Goal: Information Seeking & Learning: Learn about a topic

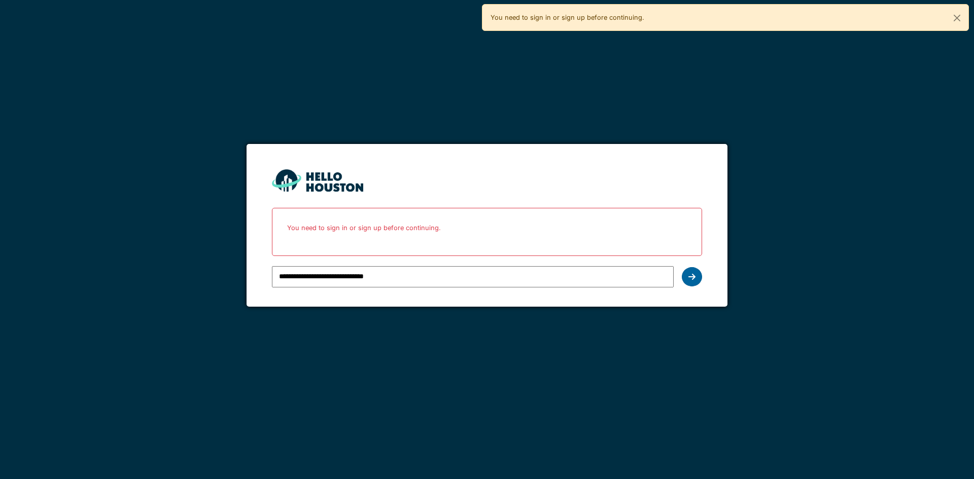
click at [695, 276] on icon at bounding box center [691, 277] width 7 height 8
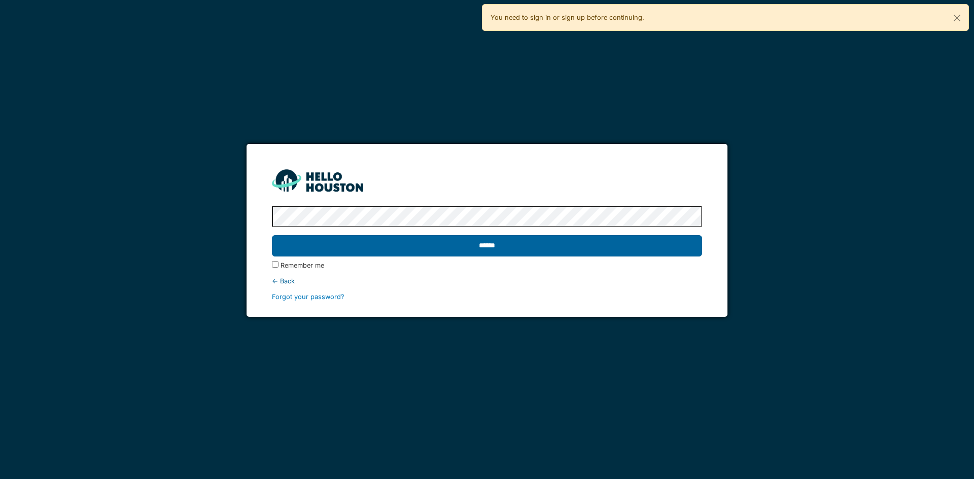
click at [502, 241] on input "******" at bounding box center [487, 245] width 430 height 21
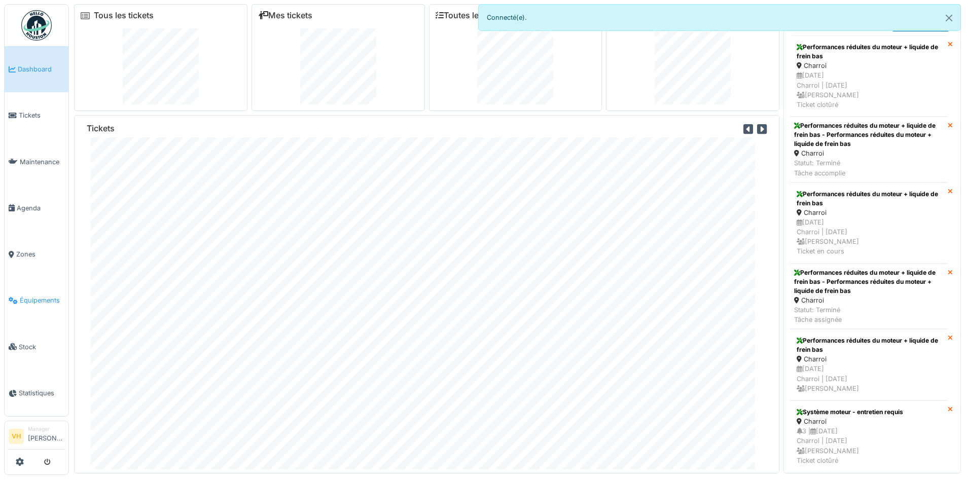
click at [20, 296] on span "Équipements" at bounding box center [42, 301] width 45 height 10
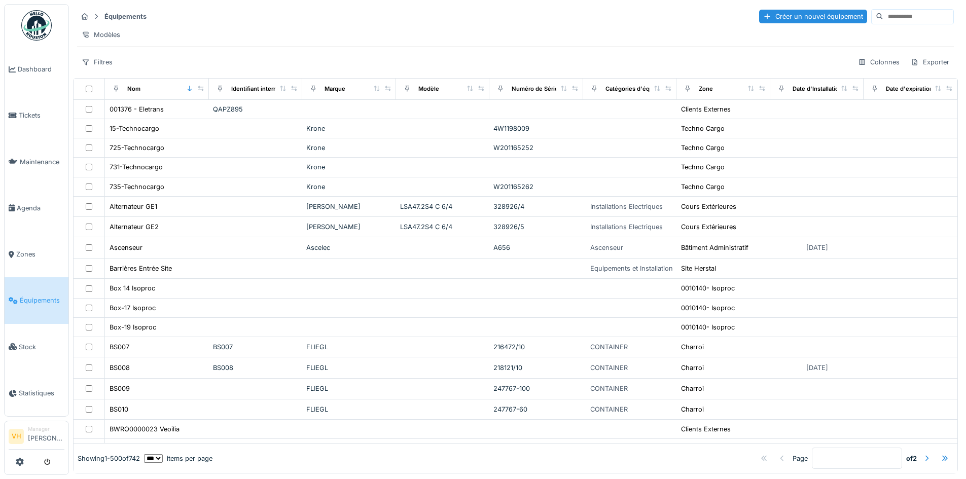
click at [884, 17] on input at bounding box center [919, 17] width 70 height 14
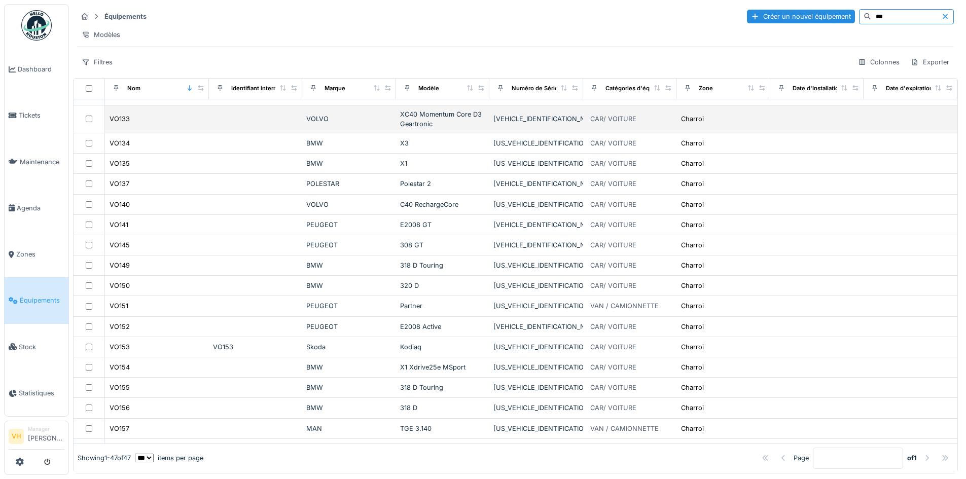
scroll to position [304, 0]
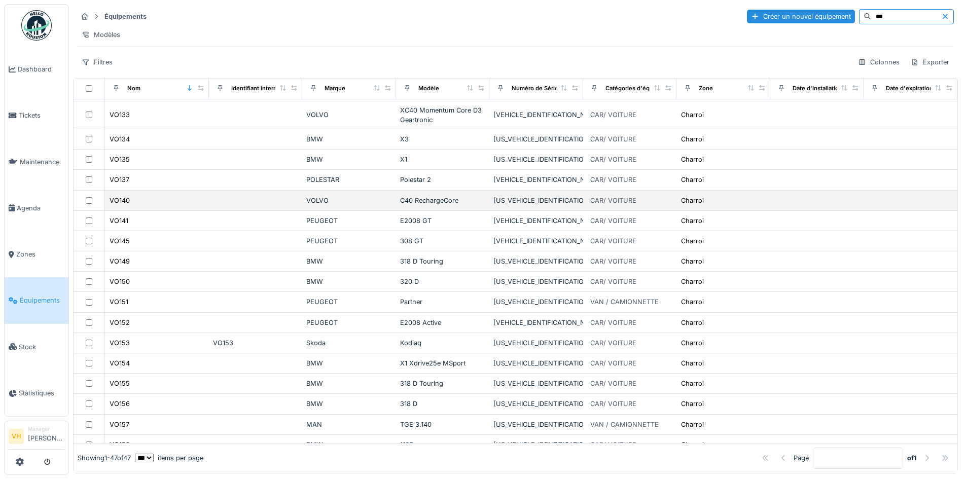
type input "***"
click at [400, 211] on td "C40 RechargeCore" at bounding box center [443, 201] width 94 height 20
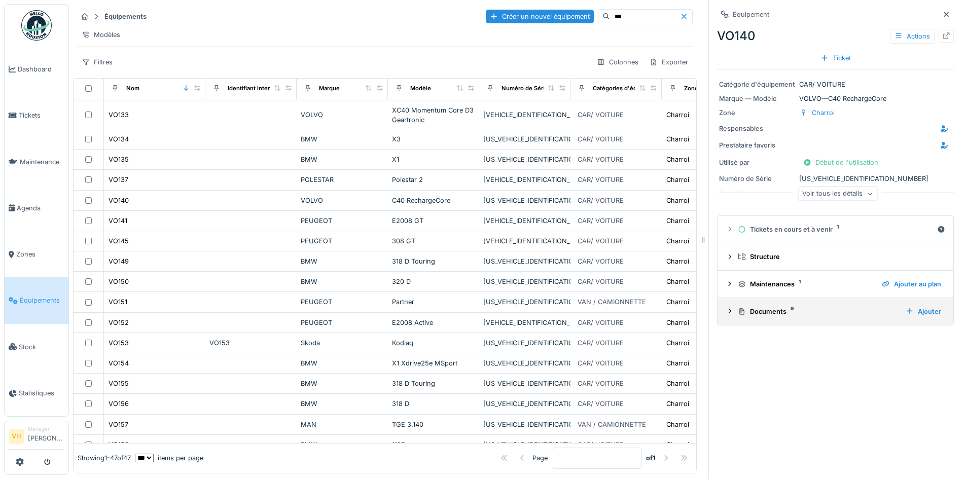
click at [808, 306] on div "Documents 9 Ajouter" at bounding box center [836, 312] width 220 height 14
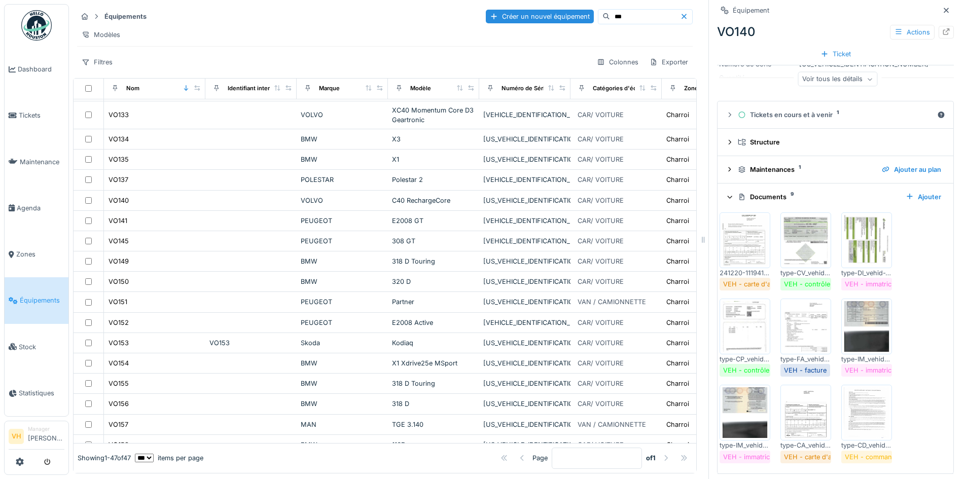
scroll to position [119, 0]
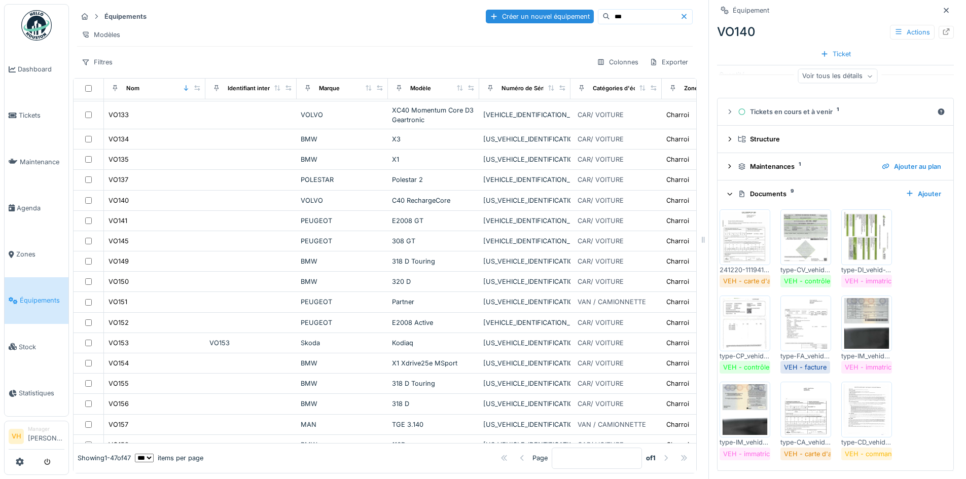
click at [720, 325] on div at bounding box center [745, 324] width 51 height 56
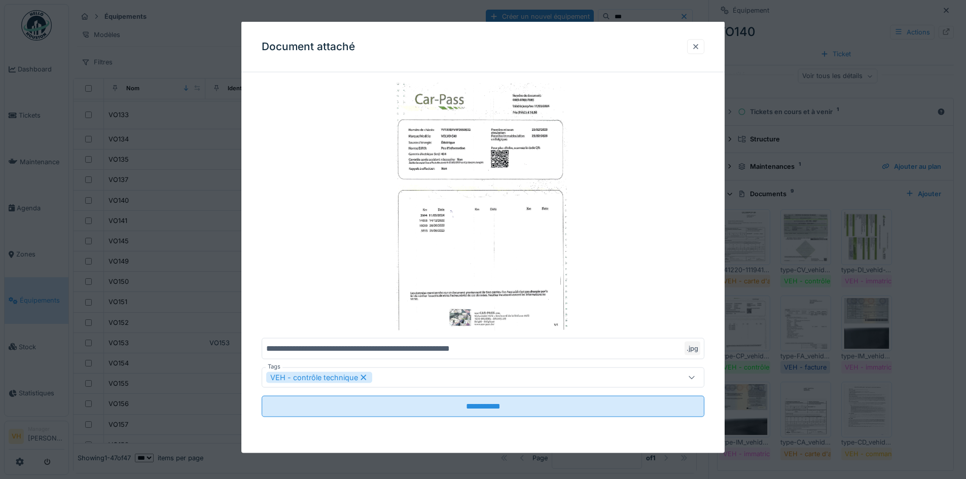
click at [695, 44] on div at bounding box center [696, 47] width 8 height 10
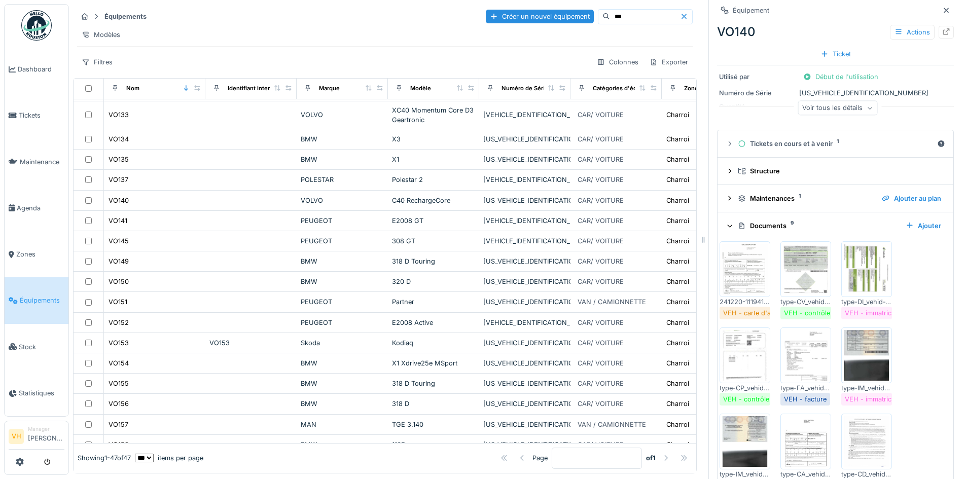
scroll to position [68, 0]
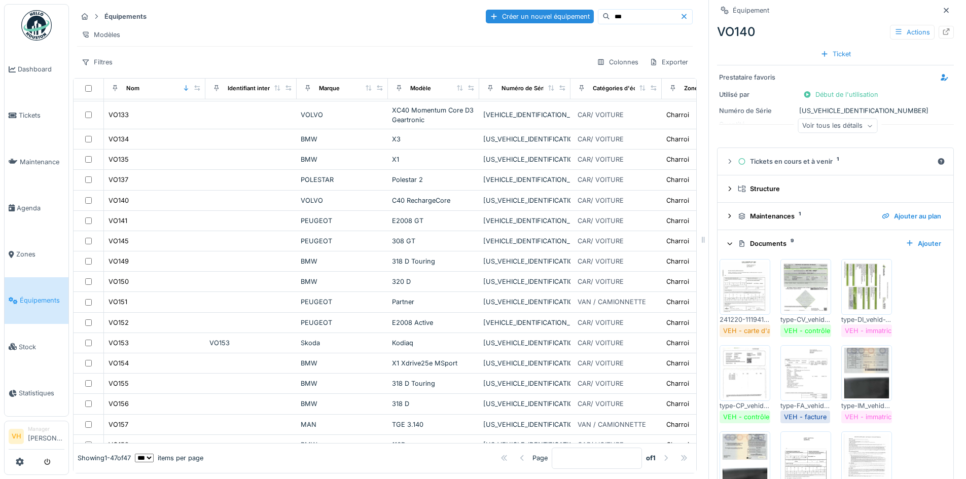
click at [788, 367] on img at bounding box center [806, 373] width 46 height 51
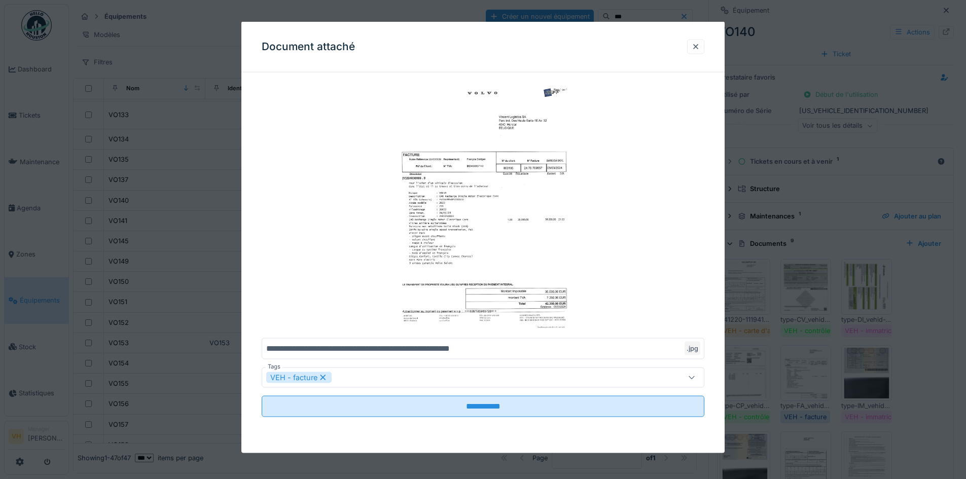
scroll to position [0, 0]
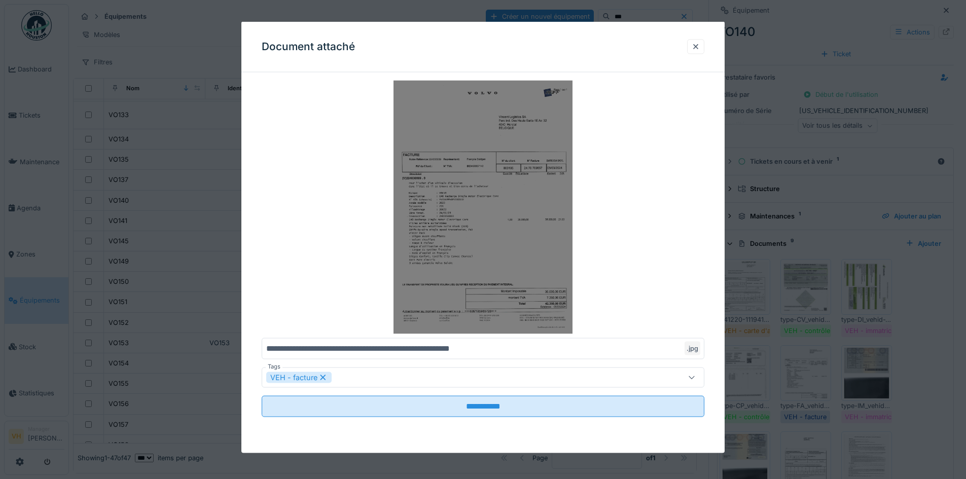
click at [517, 244] on img at bounding box center [483, 208] width 443 height 254
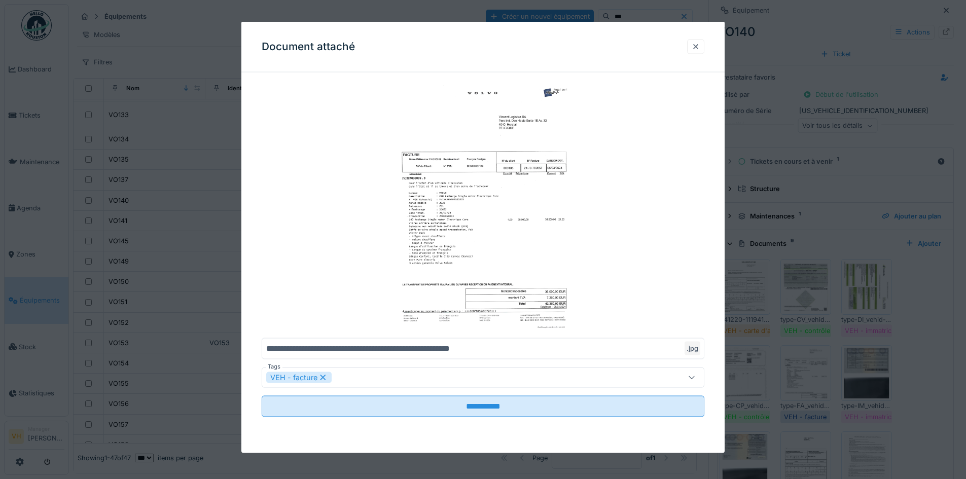
click at [705, 46] on div at bounding box center [695, 46] width 17 height 15
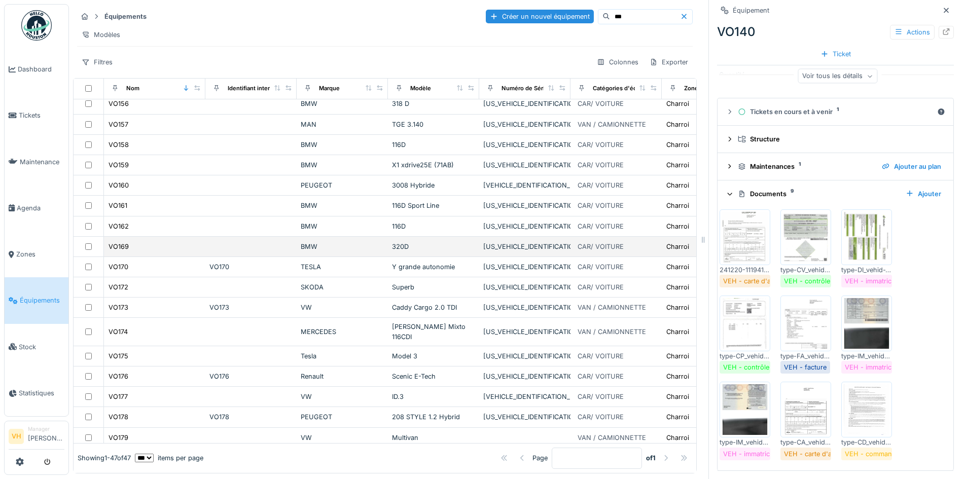
scroll to position [609, 0]
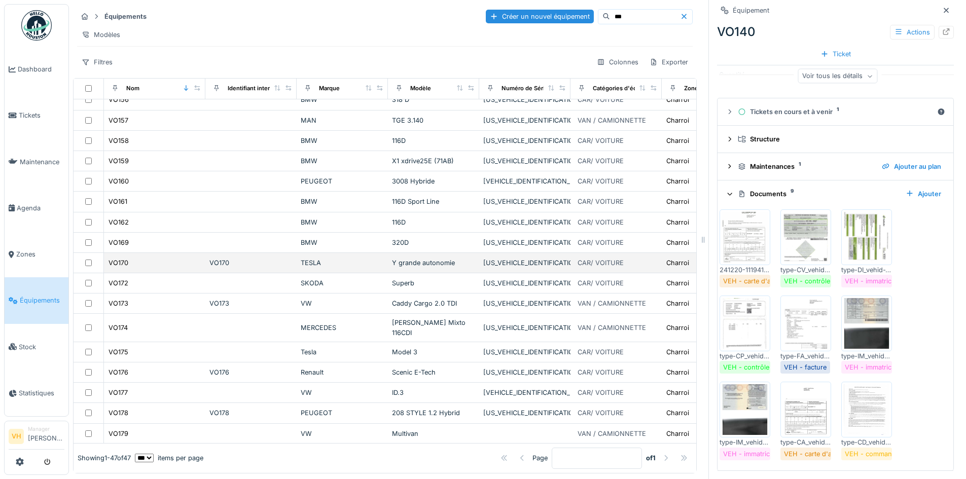
click at [430, 268] on div "Y grande autonomie" at bounding box center [433, 263] width 83 height 10
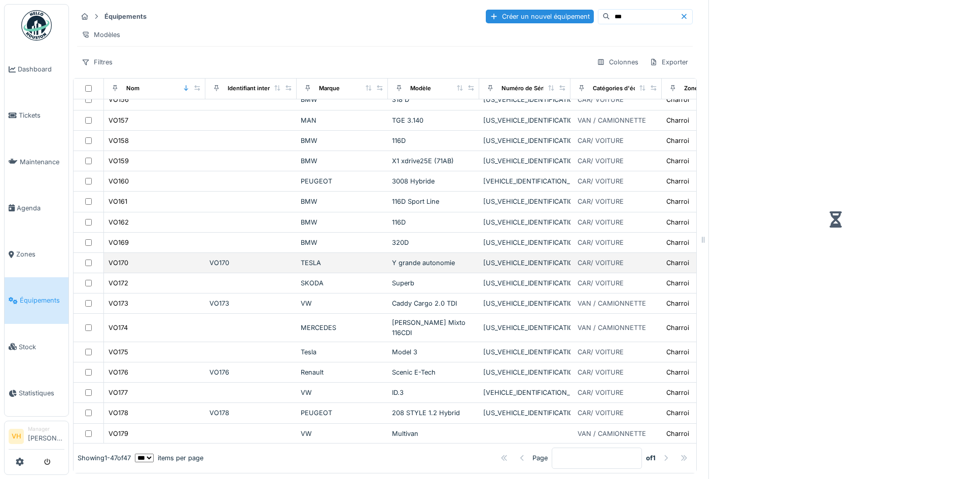
click at [380, 268] on div "TESLA" at bounding box center [342, 263] width 83 height 10
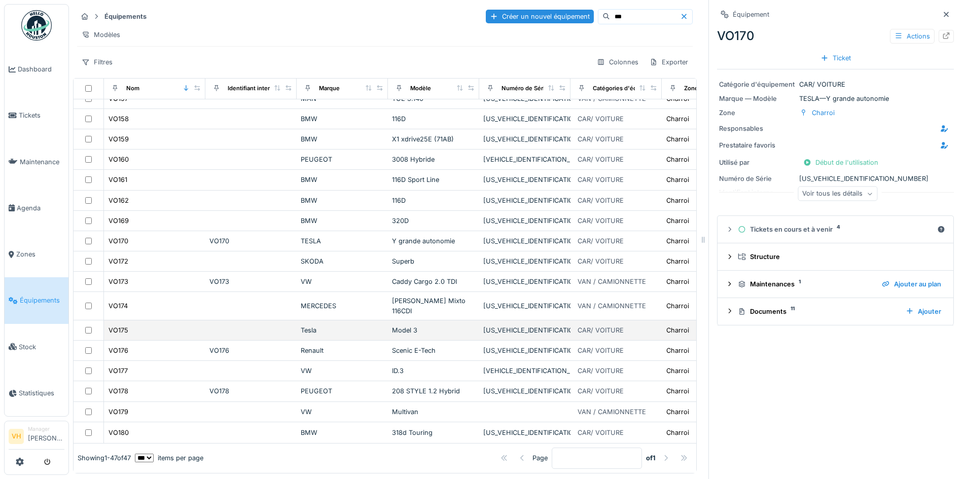
scroll to position [646, 0]
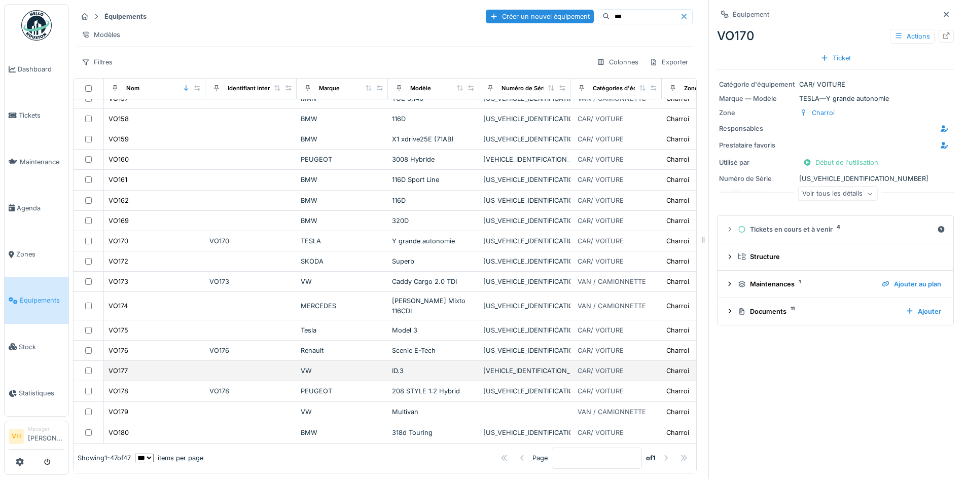
click at [458, 366] on div "ID.3" at bounding box center [433, 371] width 83 height 10
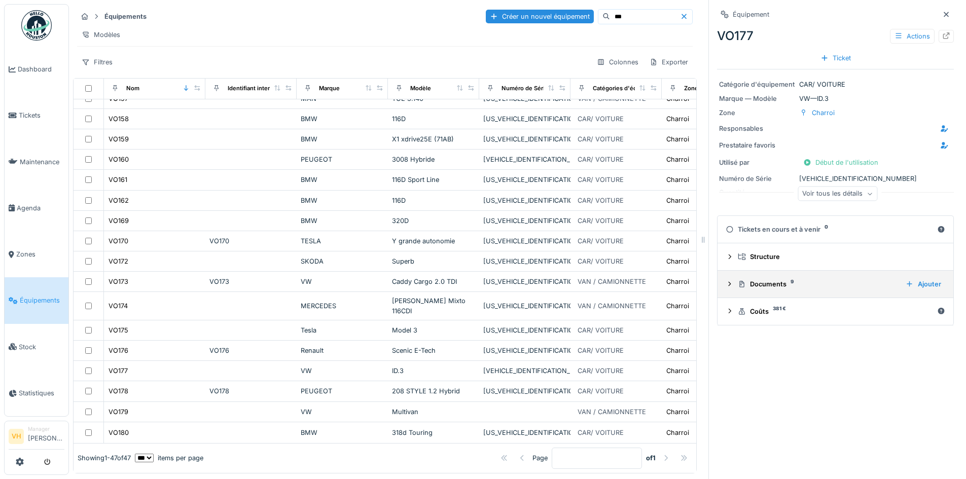
click at [795, 295] on details "Documents 9 Ajouter" at bounding box center [836, 284] width 236 height 27
click at [795, 291] on div "Documents 9 Ajouter" at bounding box center [836, 284] width 220 height 14
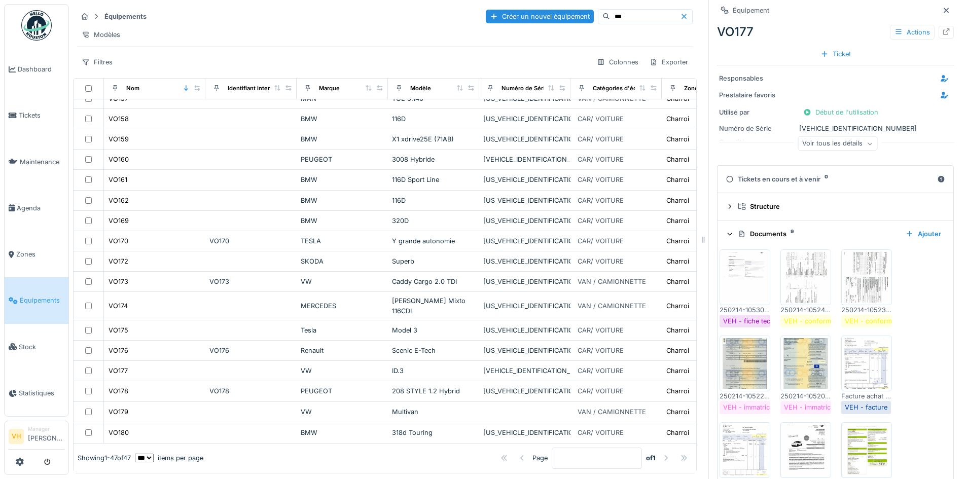
scroll to position [51, 0]
click at [880, 374] on img at bounding box center [867, 363] width 46 height 51
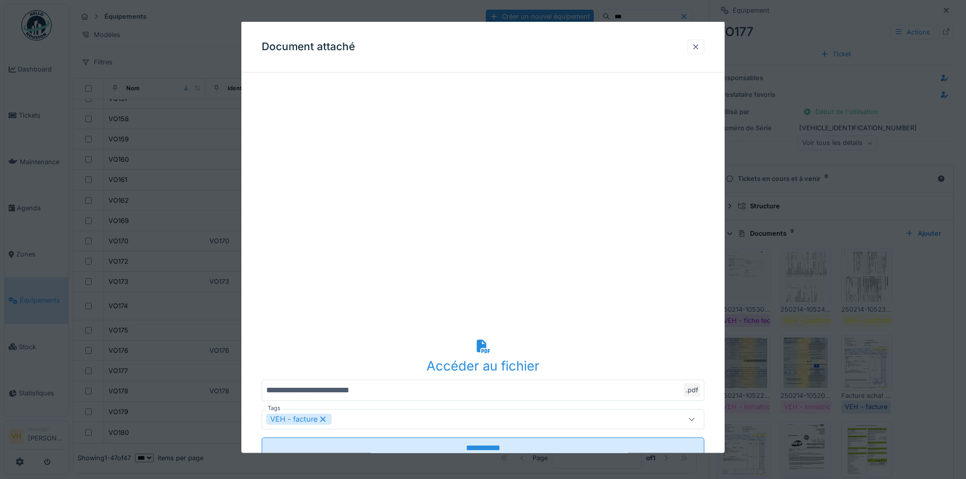
click at [698, 41] on div at bounding box center [695, 46] width 17 height 15
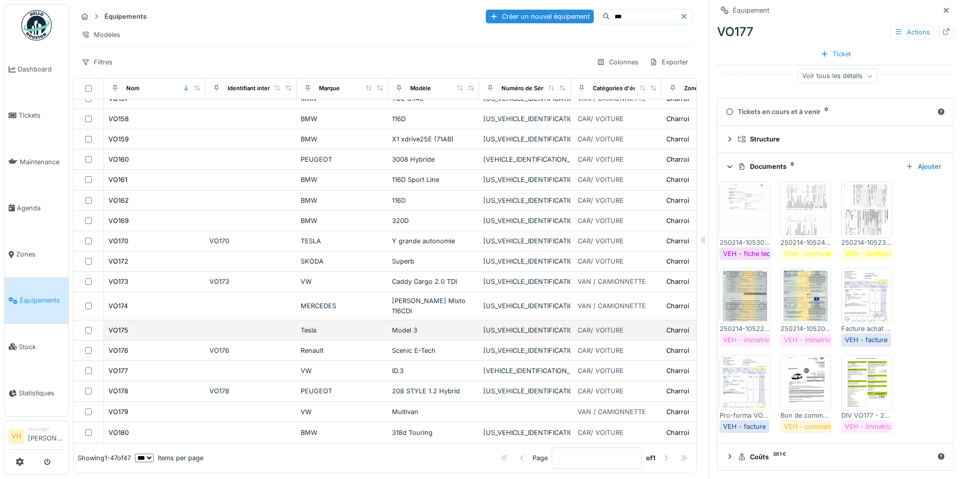
scroll to position [8, 0]
click at [311, 326] on div "Tesla" at bounding box center [342, 331] width 83 height 10
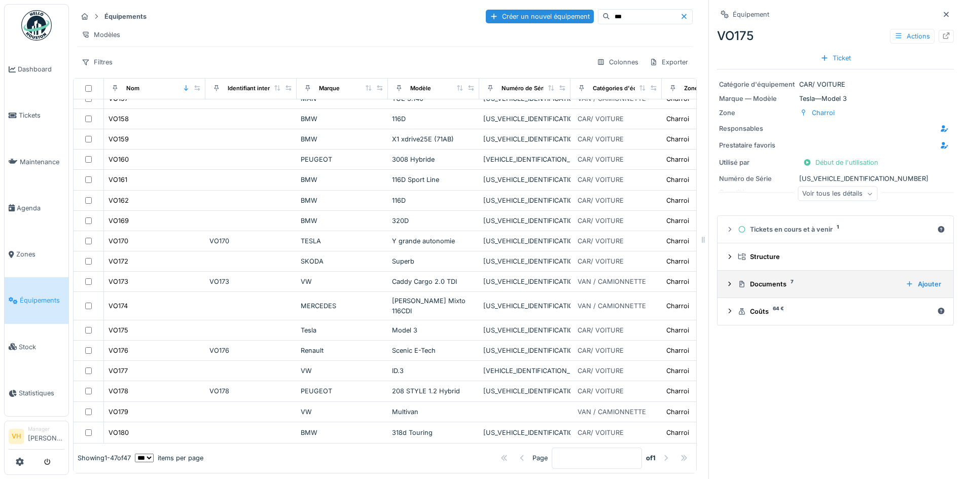
click at [760, 279] on div "Documents 7" at bounding box center [818, 284] width 160 height 10
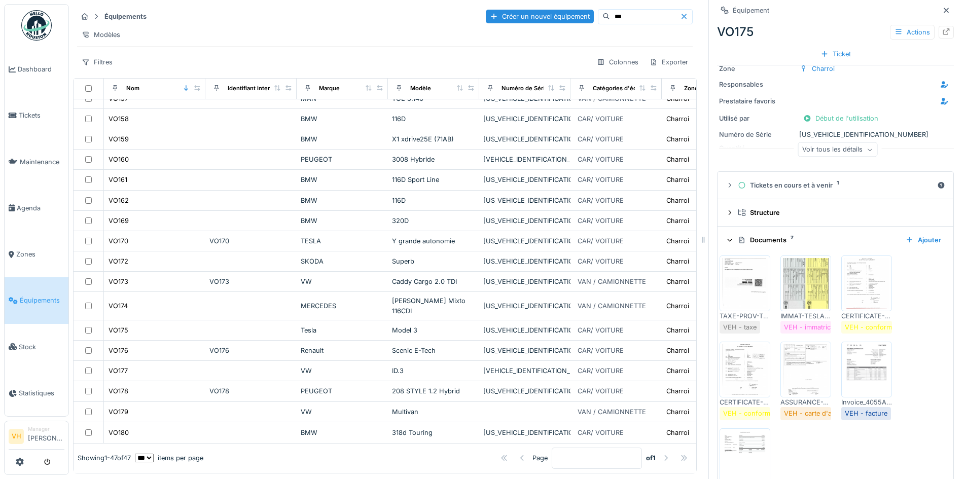
scroll to position [119, 0]
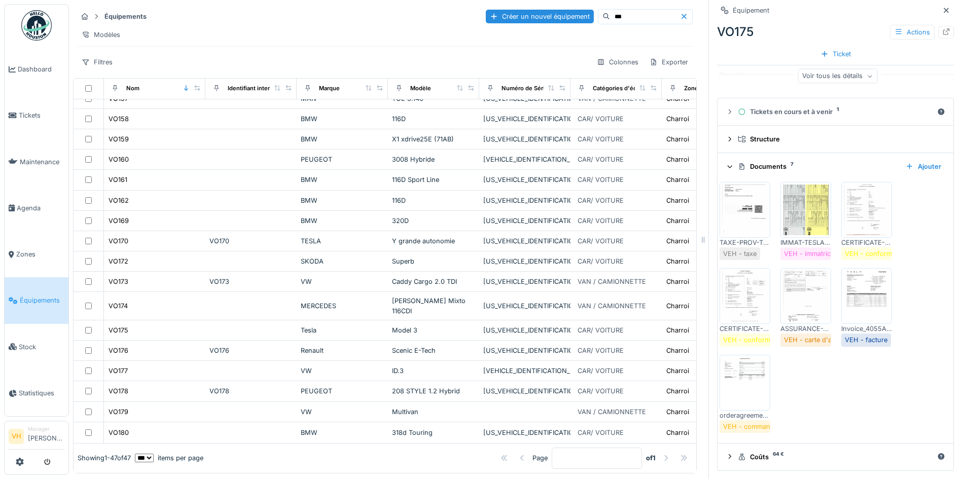
click at [859, 194] on img at bounding box center [867, 210] width 46 height 51
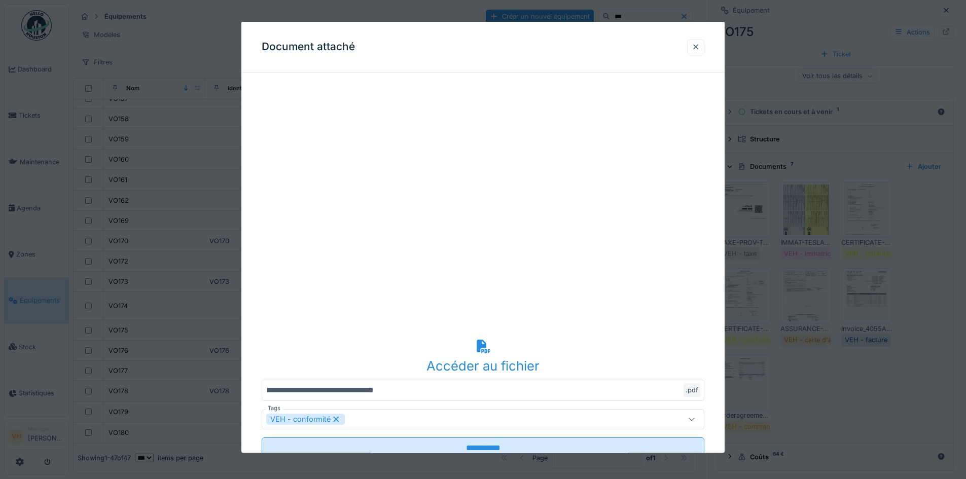
click at [906, 406] on div at bounding box center [483, 239] width 966 height 479
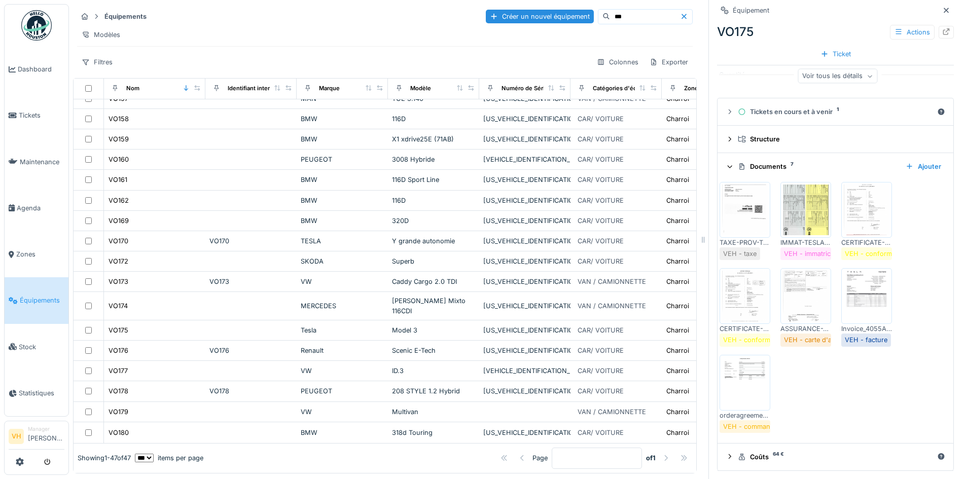
click at [850, 217] on img at bounding box center [867, 210] width 46 height 51
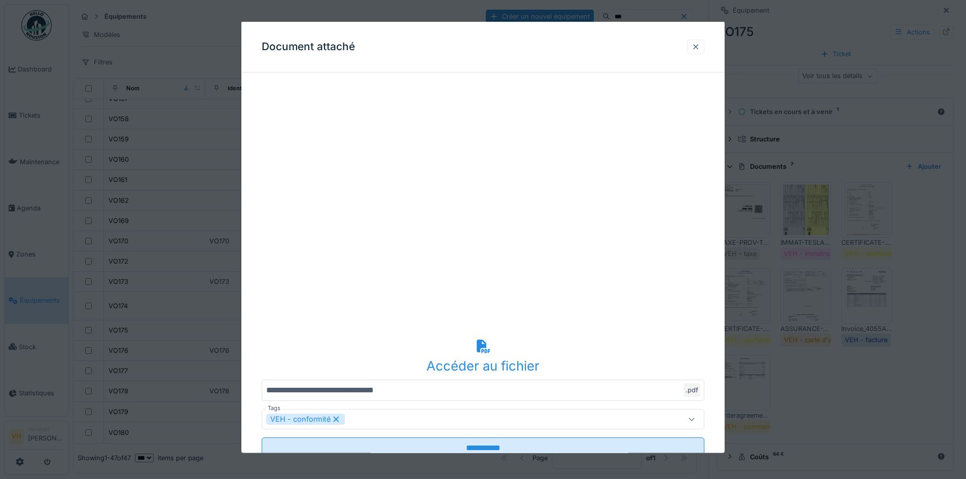
click at [700, 47] on div at bounding box center [696, 47] width 8 height 10
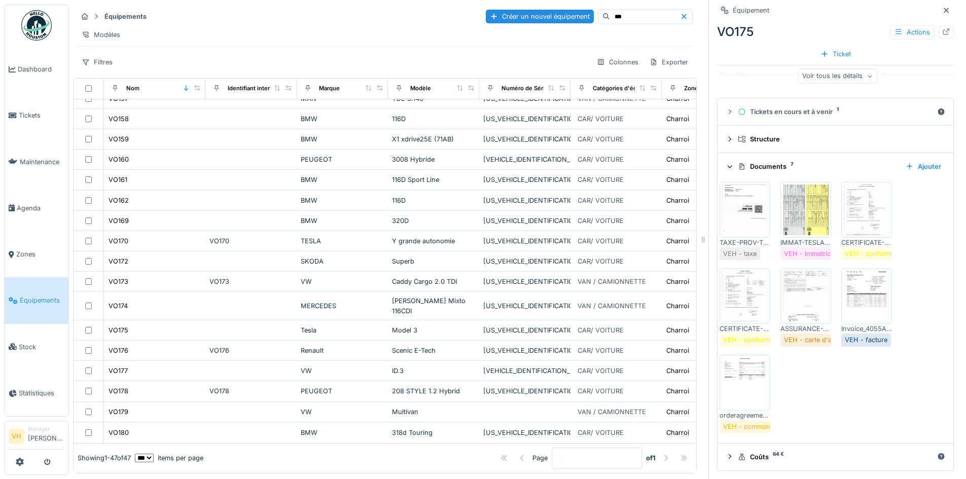
click at [859, 295] on img at bounding box center [867, 296] width 46 height 51
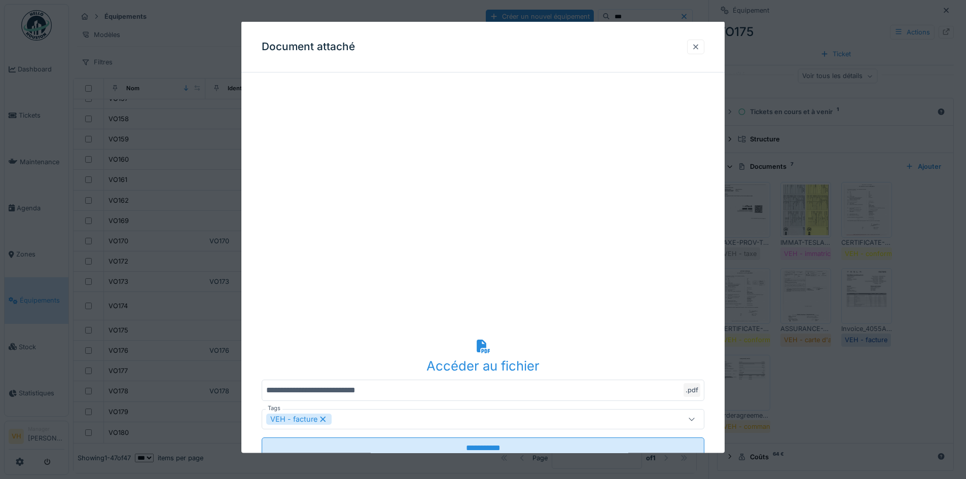
click at [705, 44] on div at bounding box center [695, 46] width 17 height 15
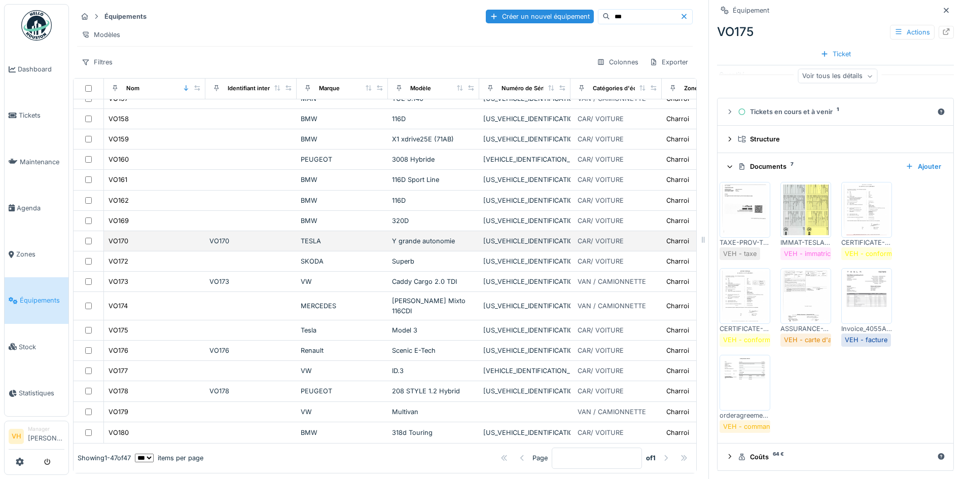
click at [313, 236] on div "TESLA" at bounding box center [342, 241] width 83 height 10
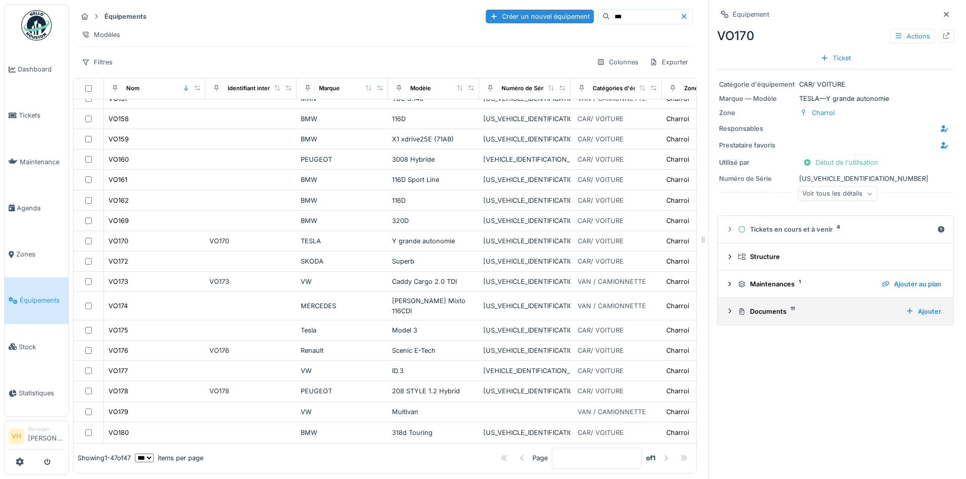
click at [809, 310] on div "Documents 11 Ajouter" at bounding box center [836, 312] width 220 height 14
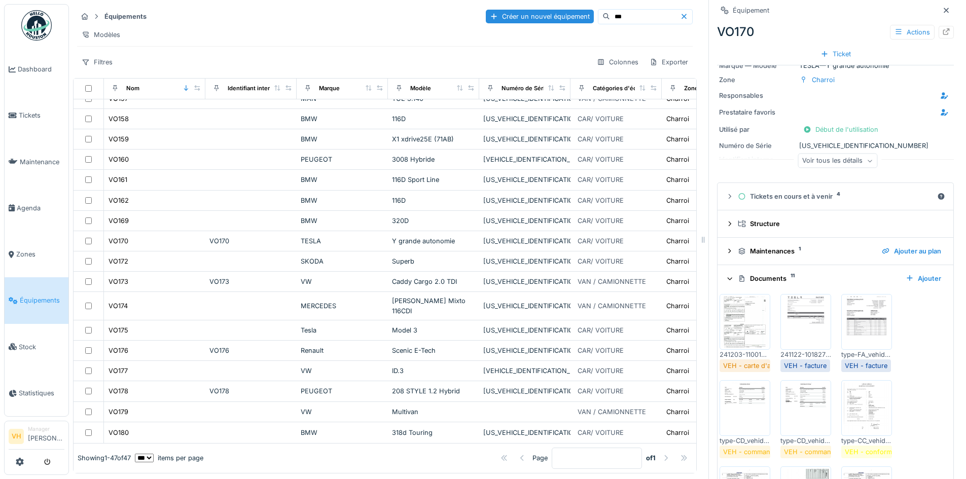
scroll to position [51, 0]
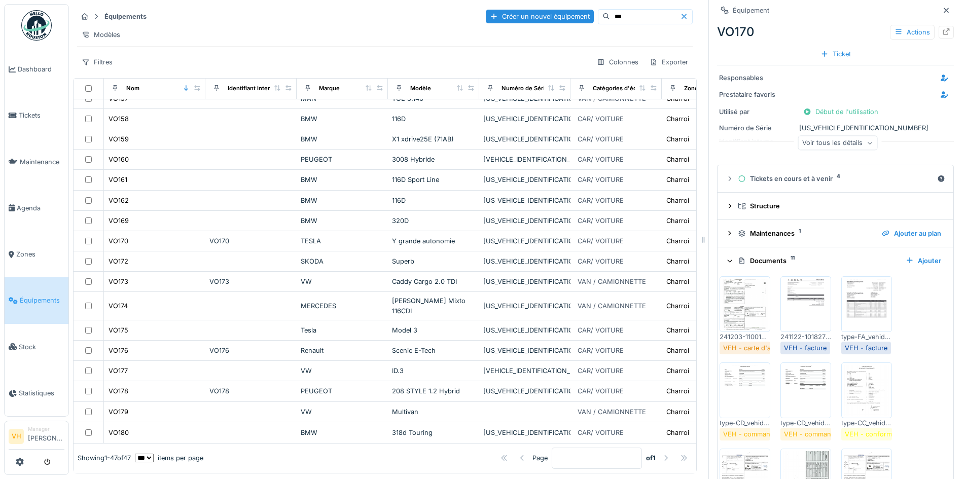
click at [868, 307] on img at bounding box center [867, 304] width 46 height 51
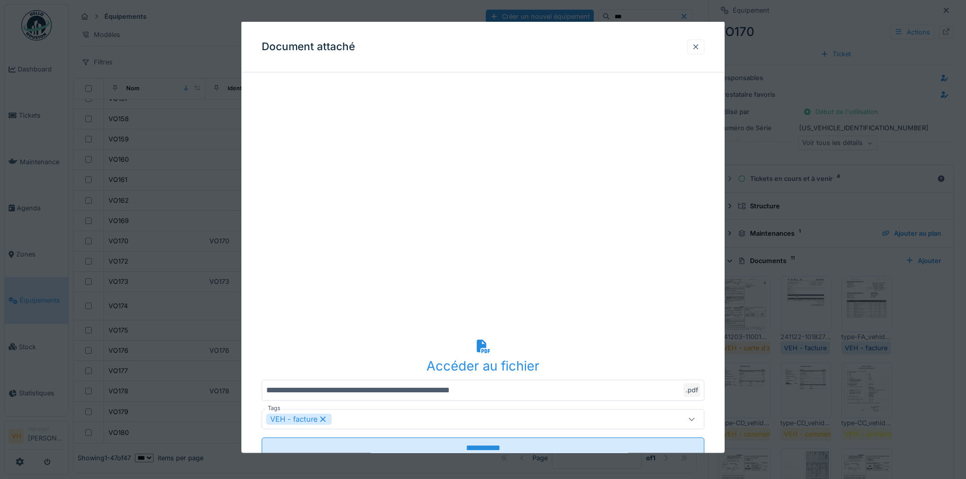
click at [699, 46] on div at bounding box center [696, 47] width 8 height 10
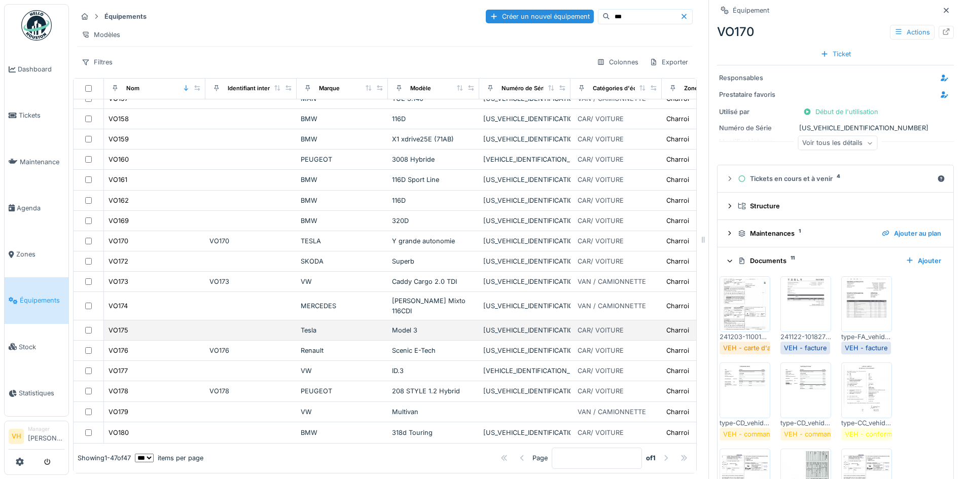
click at [400, 326] on div "Model 3" at bounding box center [433, 331] width 83 height 10
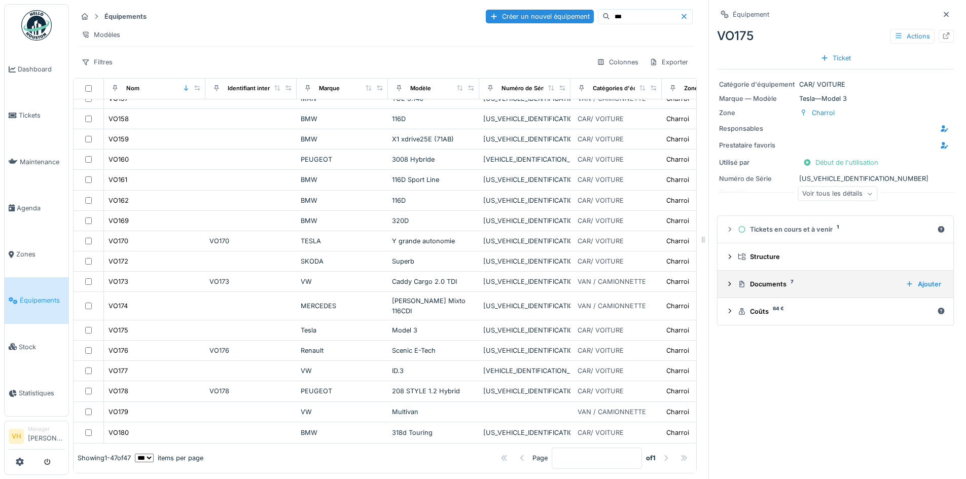
click at [828, 282] on div "Documents 7" at bounding box center [818, 284] width 160 height 10
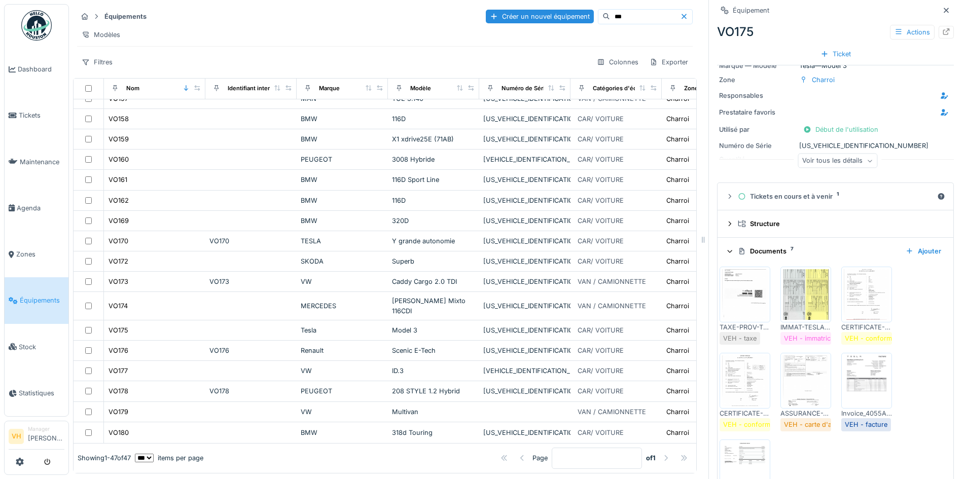
scroll to position [51, 0]
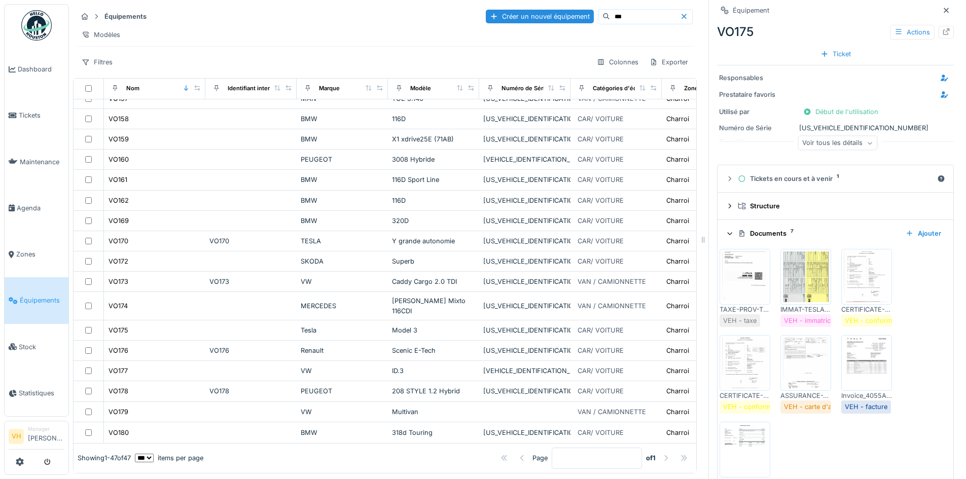
click at [844, 361] on img at bounding box center [867, 363] width 46 height 51
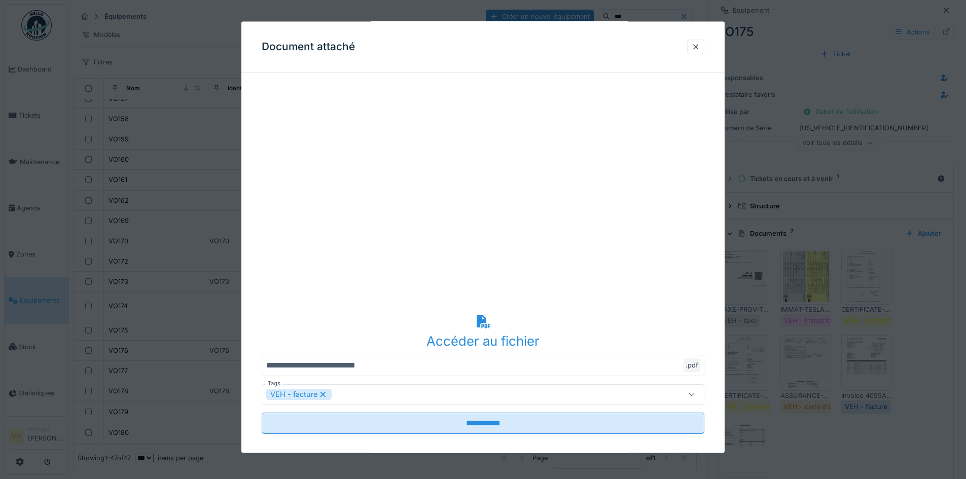
scroll to position [34, 0]
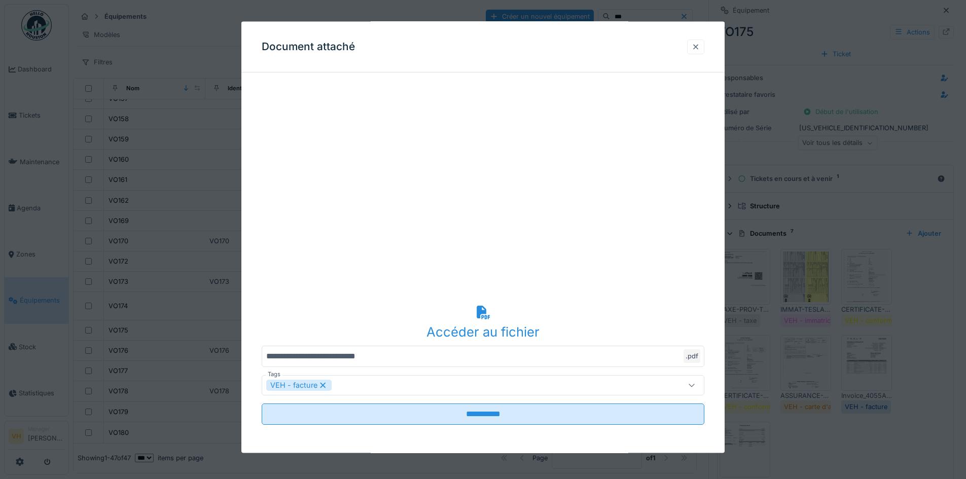
click at [693, 47] on div at bounding box center [695, 46] width 17 height 15
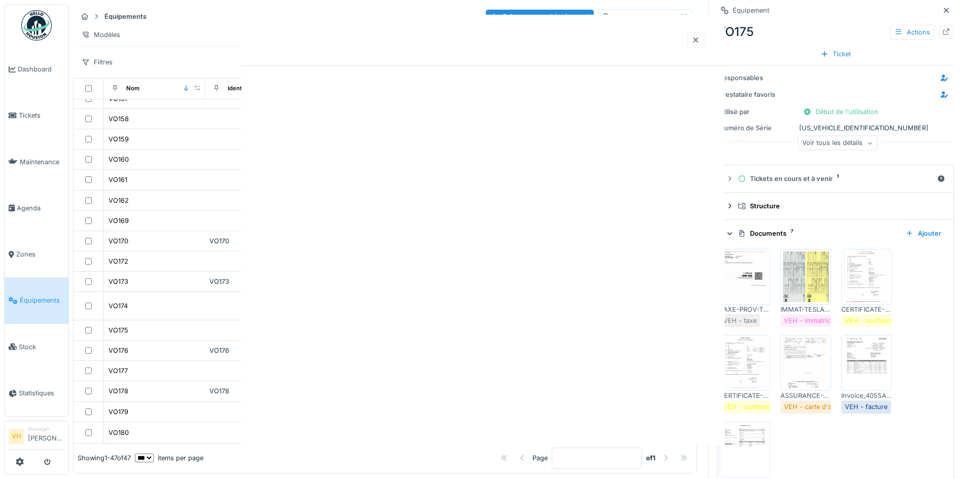
scroll to position [0, 0]
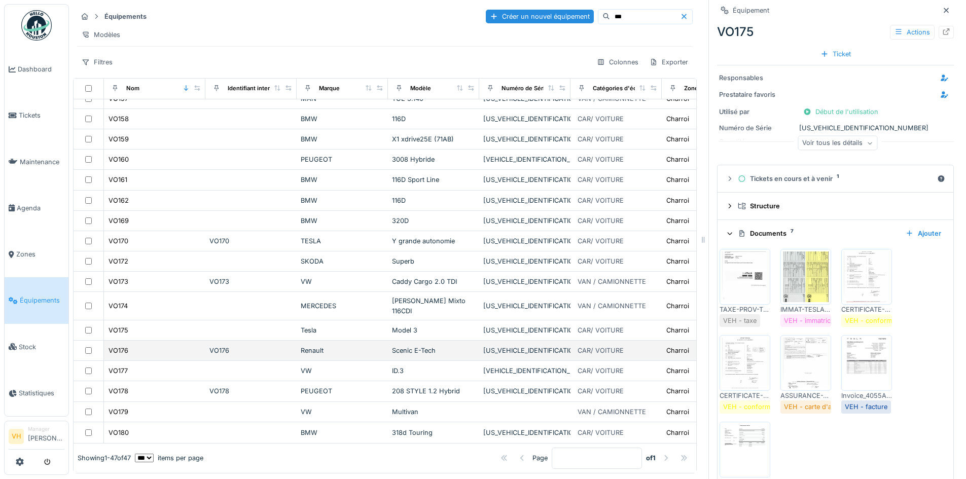
click at [332, 346] on div "Renault" at bounding box center [342, 351] width 83 height 10
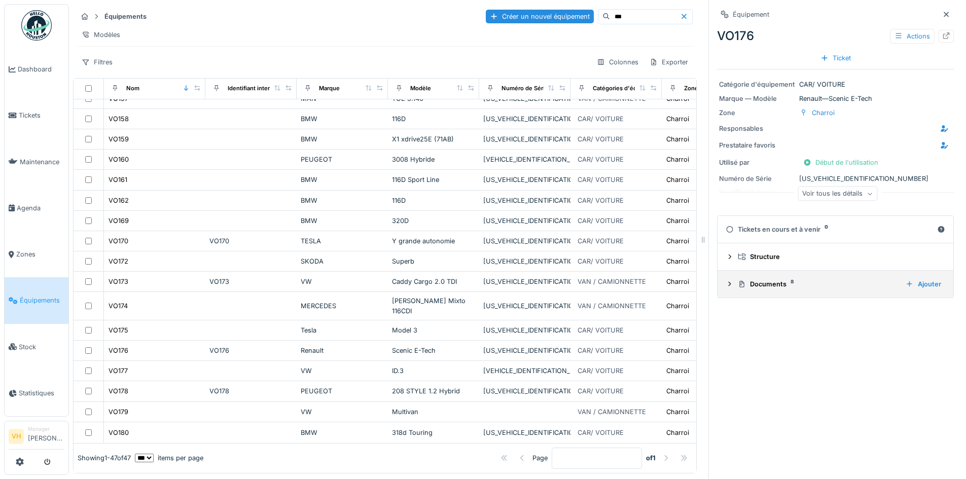
click at [850, 282] on div "Documents 8" at bounding box center [818, 284] width 160 height 10
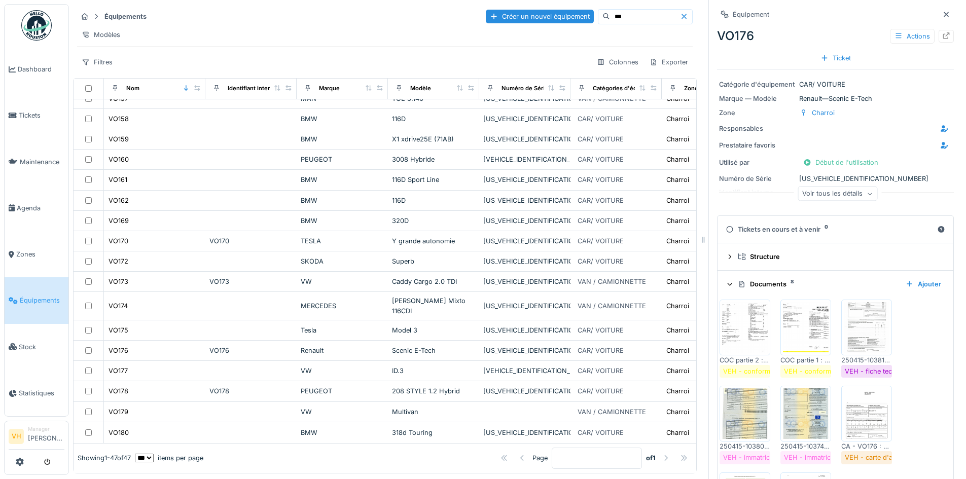
click at [845, 327] on img at bounding box center [867, 327] width 46 height 51
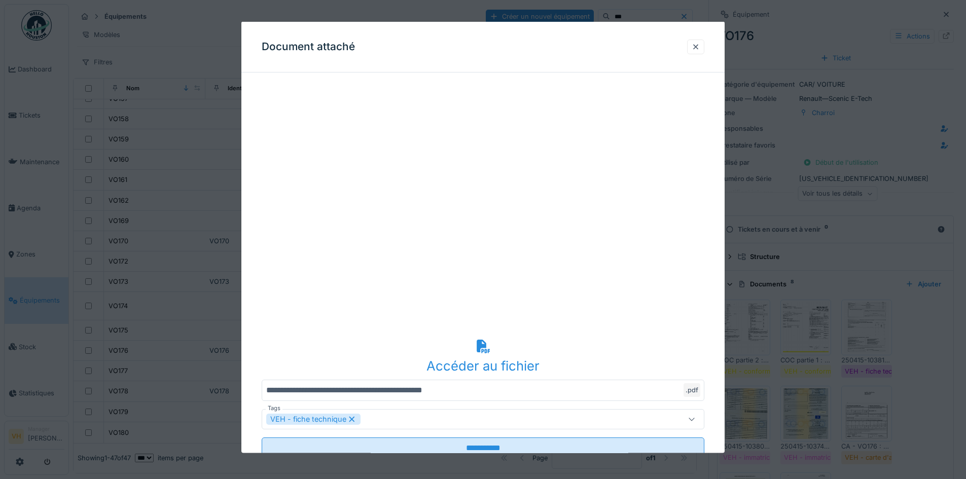
click at [693, 46] on div at bounding box center [695, 46] width 17 height 15
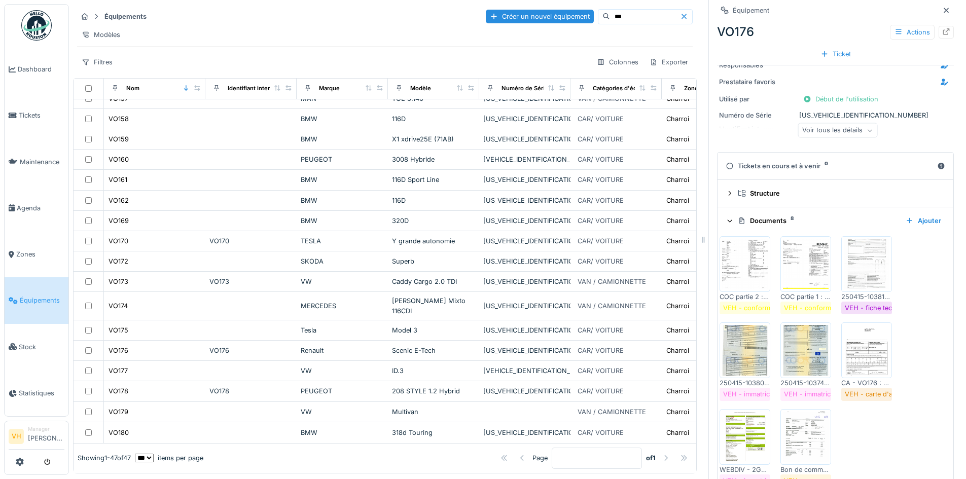
scroll to position [41, 0]
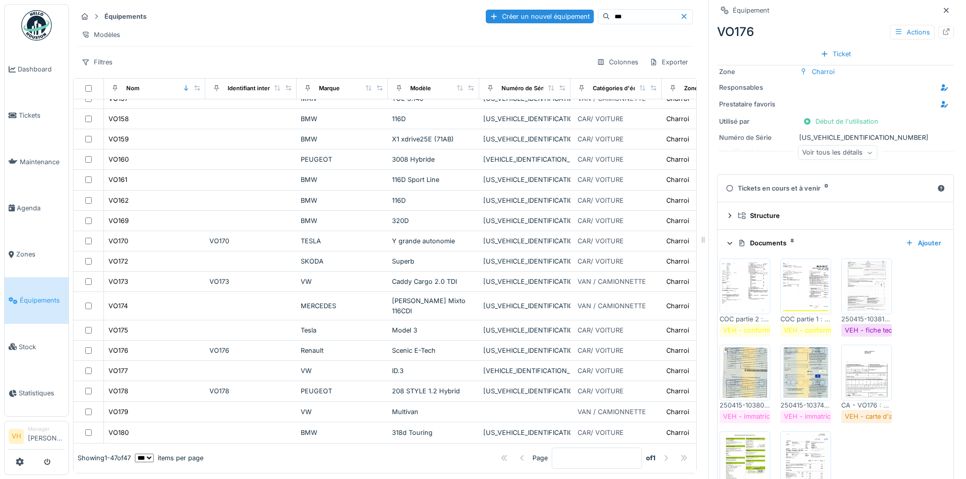
click at [371, 27] on div "Modèles" at bounding box center [385, 34] width 616 height 15
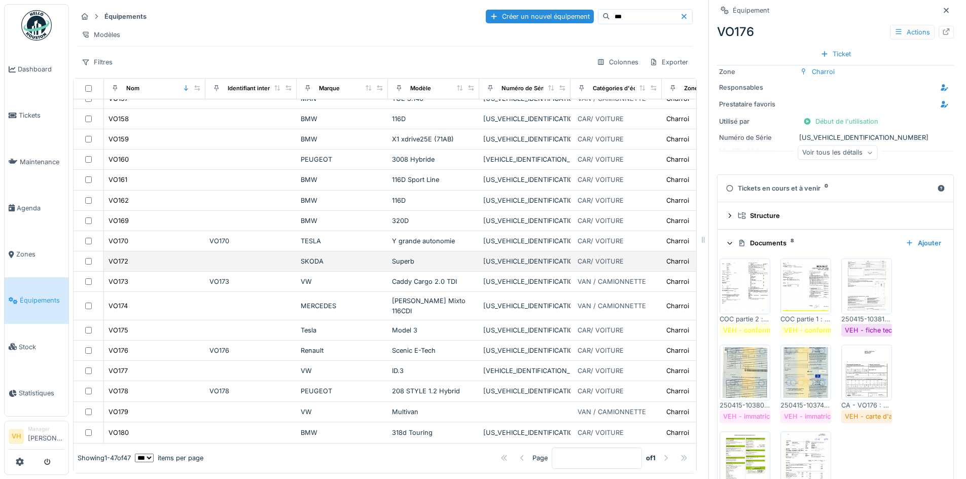
click at [250, 252] on td at bounding box center [250, 262] width 91 height 20
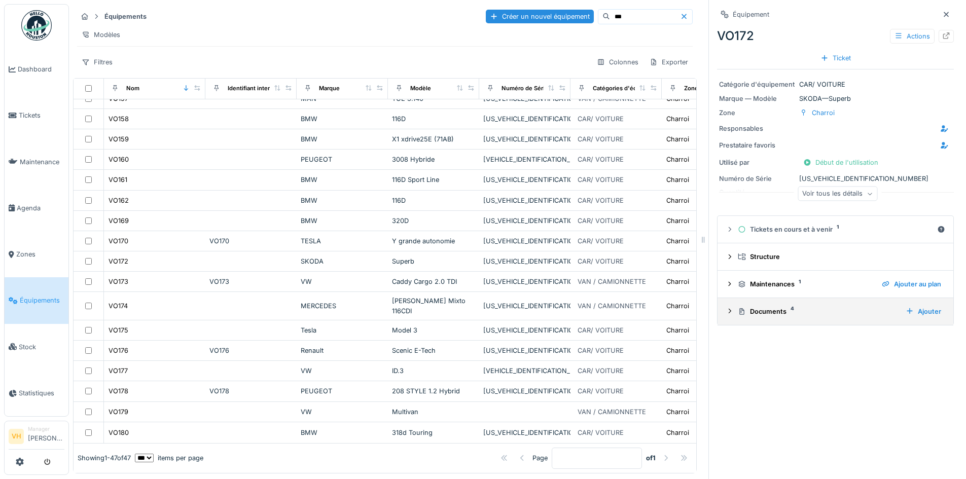
click at [830, 309] on div "Documents 4" at bounding box center [818, 312] width 160 height 10
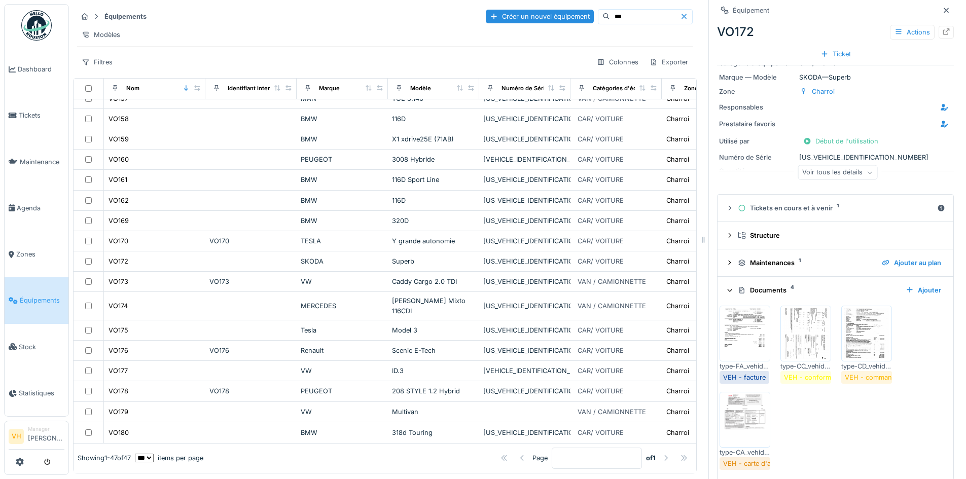
scroll to position [32, 0]
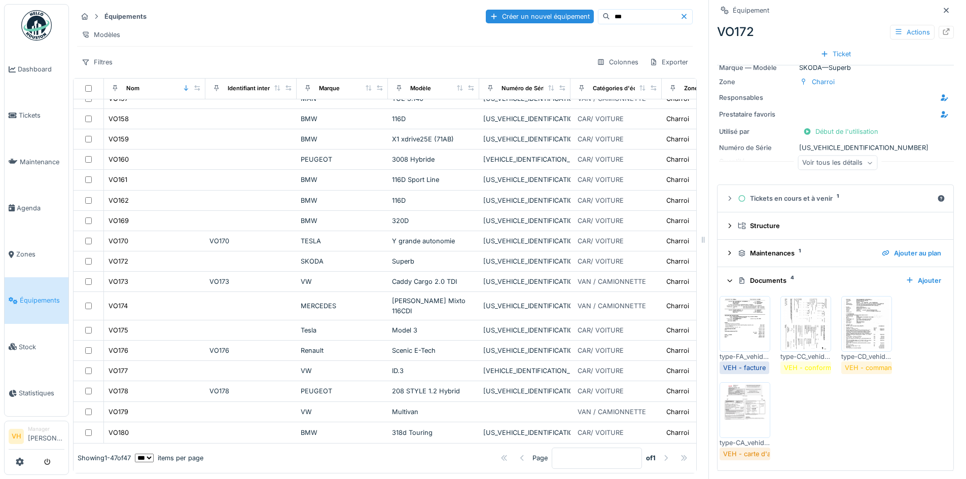
click at [726, 320] on img at bounding box center [745, 324] width 46 height 51
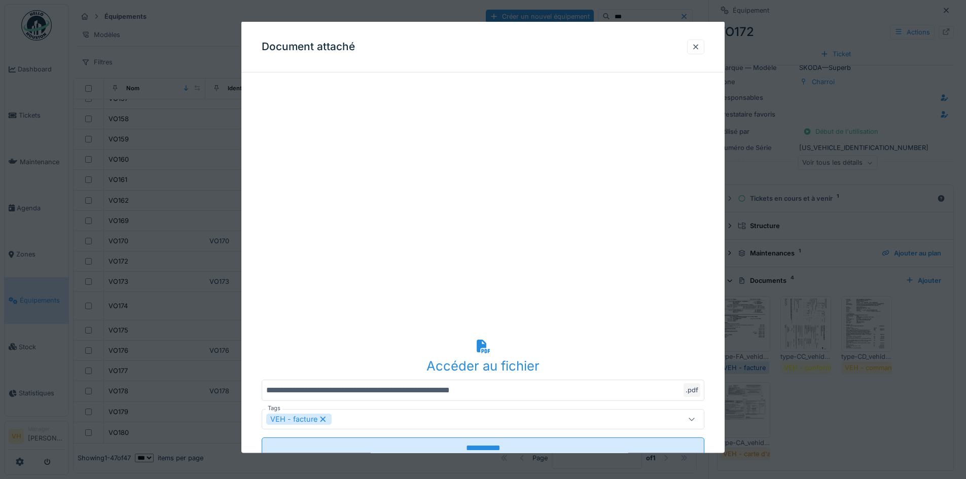
click at [696, 56] on div "Document attaché" at bounding box center [482, 47] width 483 height 51
click at [697, 49] on div at bounding box center [696, 47] width 8 height 10
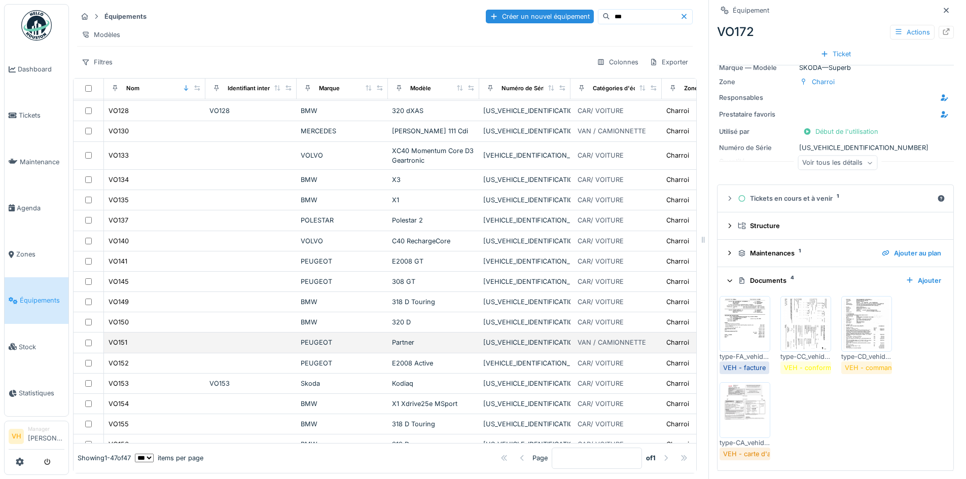
scroll to position [240, 0]
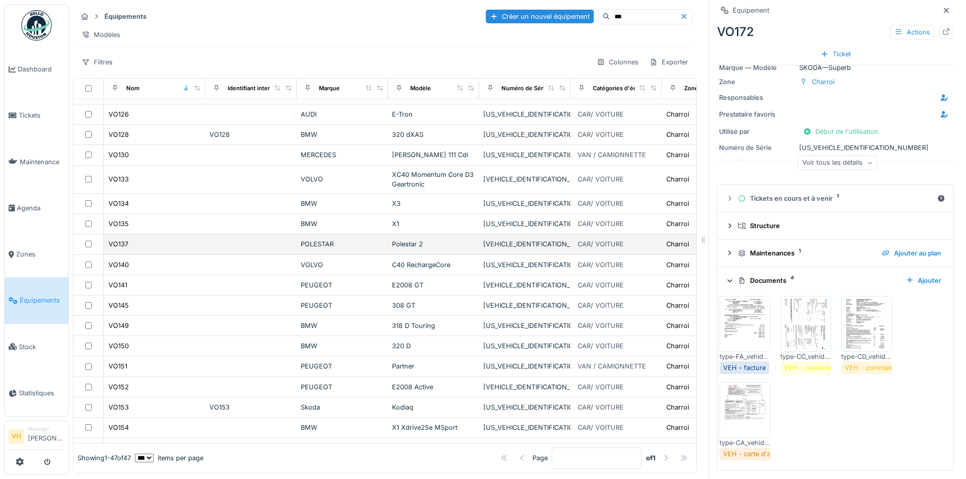
click at [391, 243] on td "Polestar 2" at bounding box center [433, 244] width 91 height 20
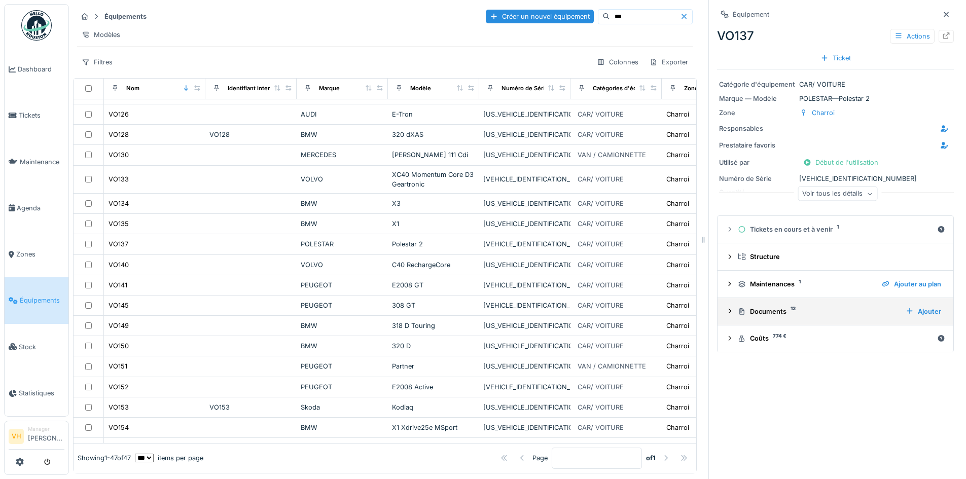
click at [802, 307] on div "Documents 12" at bounding box center [818, 312] width 160 height 10
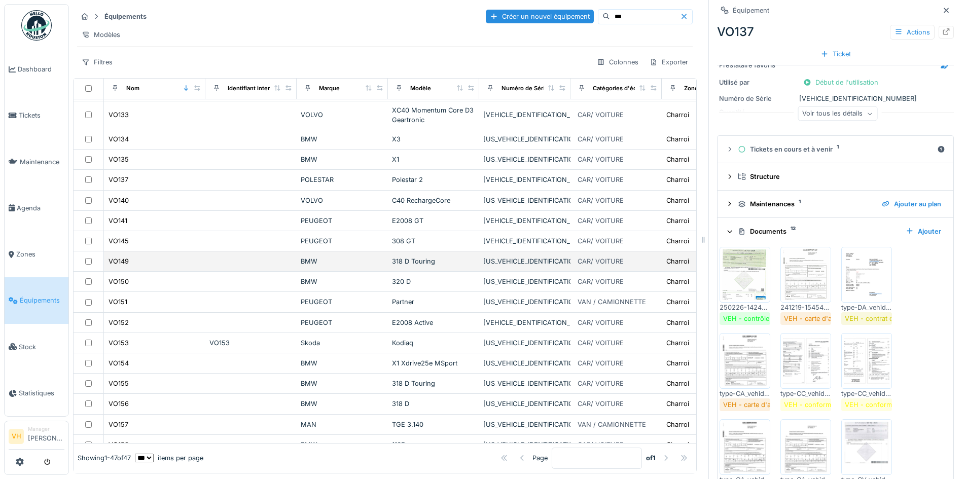
scroll to position [291, 0]
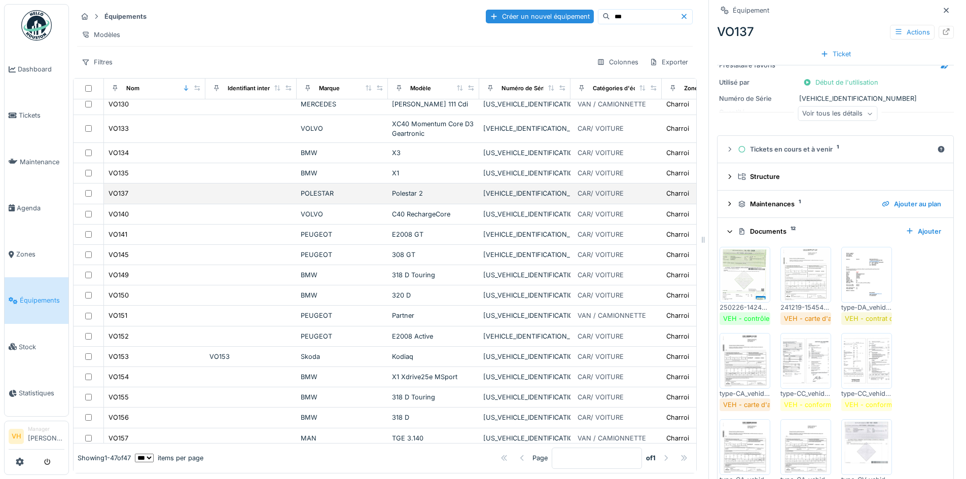
click at [372, 190] on div "POLESTAR" at bounding box center [342, 194] width 83 height 10
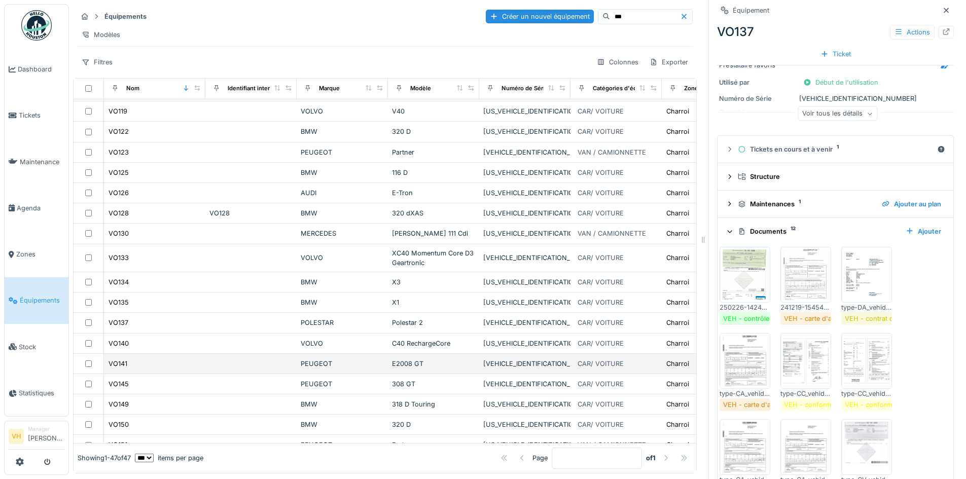
scroll to position [138, 0]
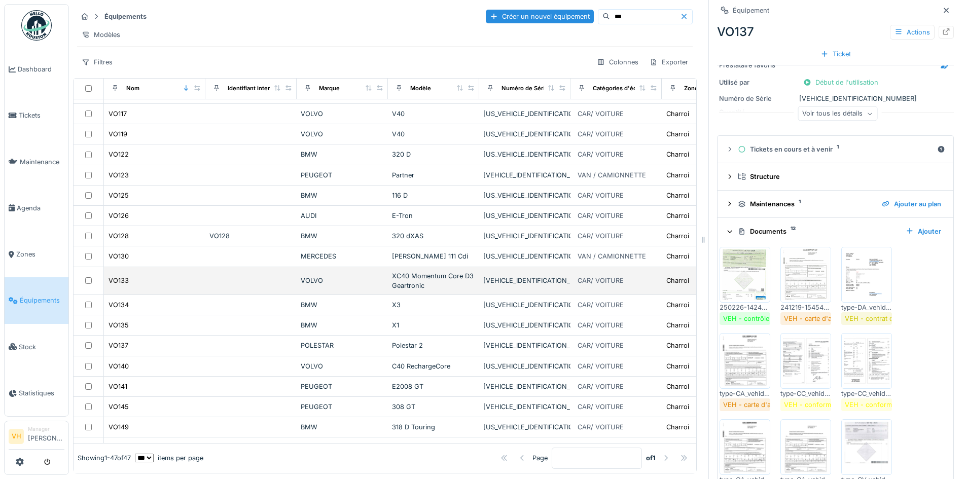
click at [446, 286] on div "XC40 Momentum Core D3 Geartronic" at bounding box center [433, 280] width 83 height 19
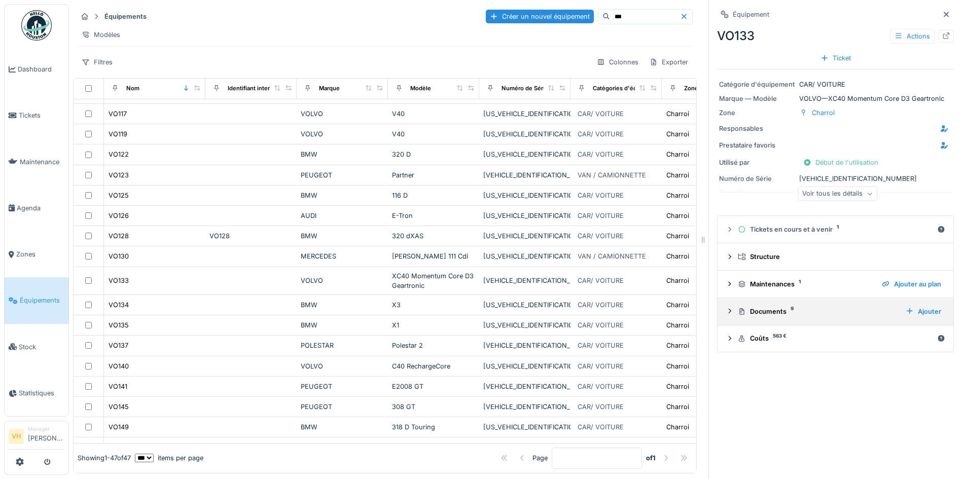
click at [790, 307] on div "Documents 9" at bounding box center [818, 312] width 160 height 10
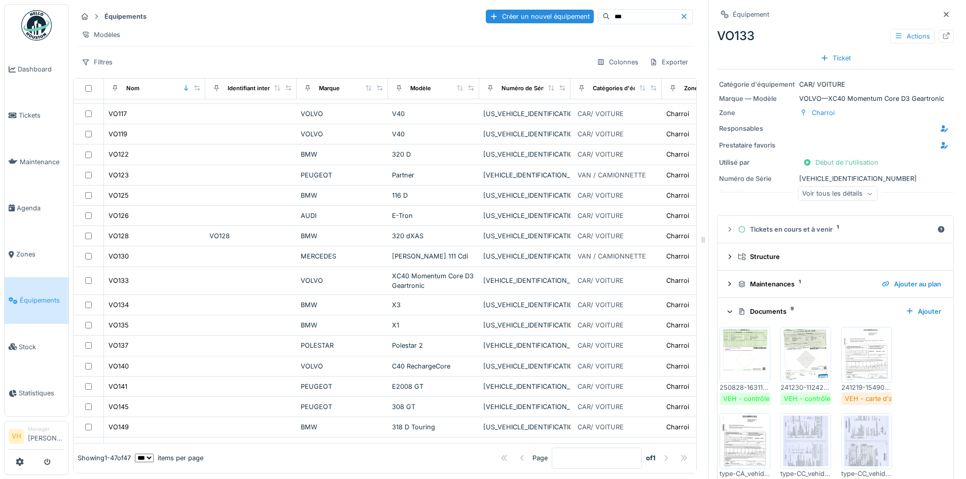
scroll to position [146, 0]
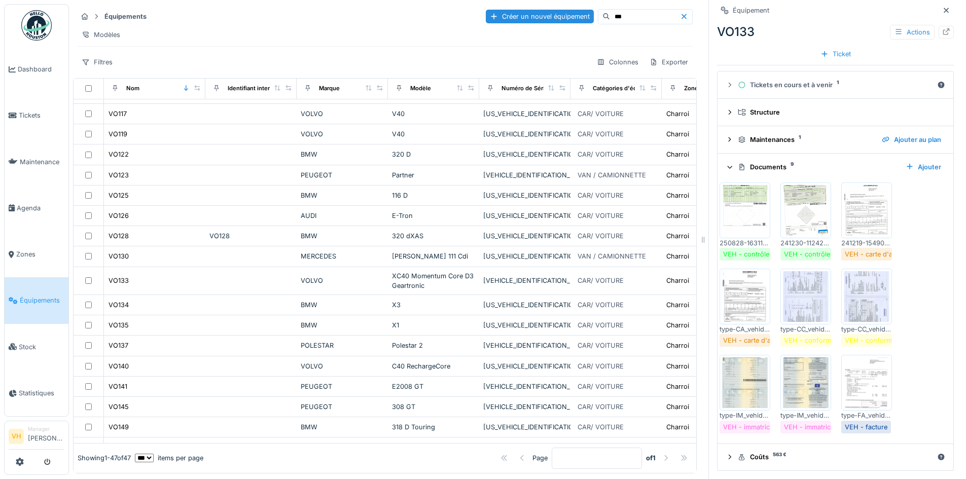
click at [864, 401] on div at bounding box center [866, 383] width 51 height 56
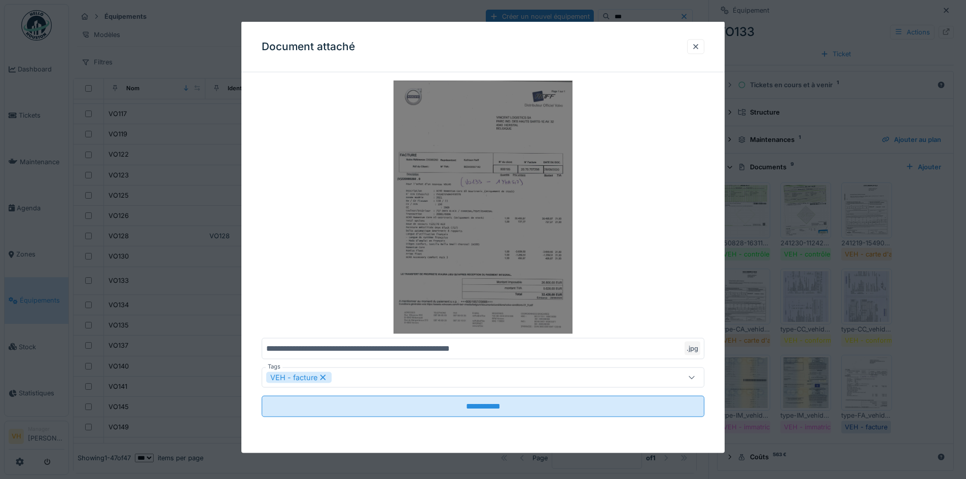
scroll to position [0, 0]
click at [497, 256] on img at bounding box center [483, 208] width 443 height 254
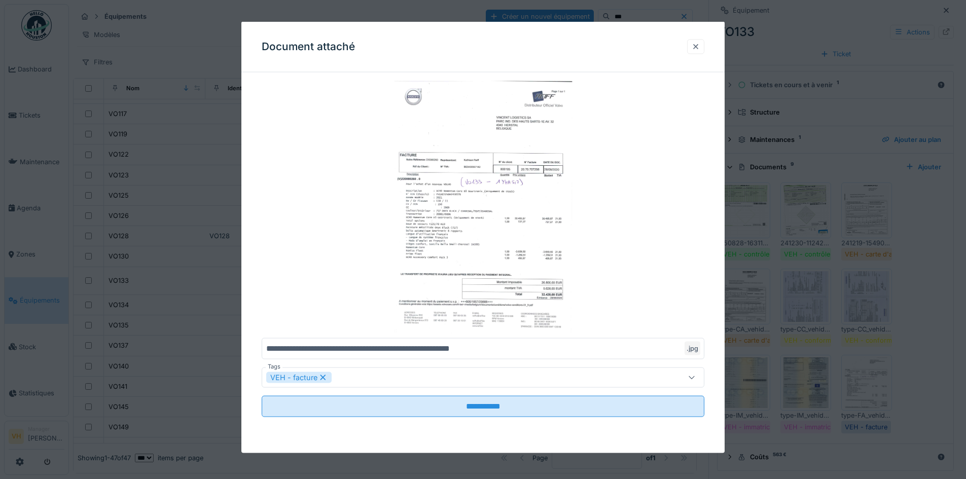
click at [699, 42] on div at bounding box center [696, 47] width 8 height 10
